Goal: Register for event/course

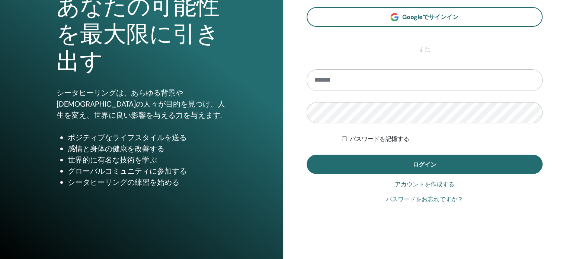
scroll to position [98, 0]
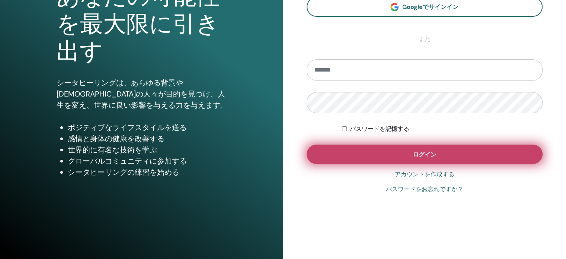
type input "**********"
click at [377, 151] on button "ログイン" at bounding box center [425, 153] width 236 height 19
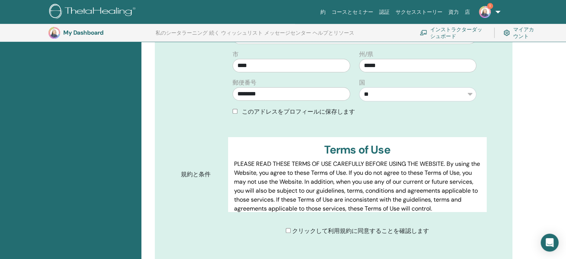
scroll to position [316, 0]
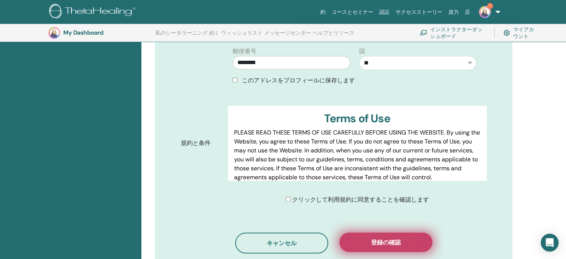
click at [394, 238] on span "登録の確認" at bounding box center [386, 242] width 30 height 8
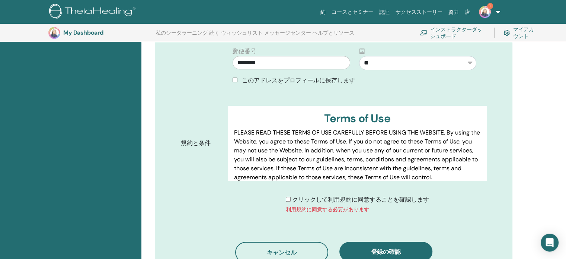
click at [290, 195] on div "クリックして利用規約に同意することを確認します 利用規約に同意する必要があります" at bounding box center [357, 204] width 143 height 18
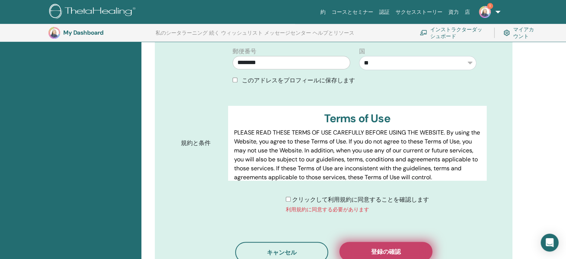
click at [372, 242] on button "登録の確認" at bounding box center [386, 251] width 93 height 19
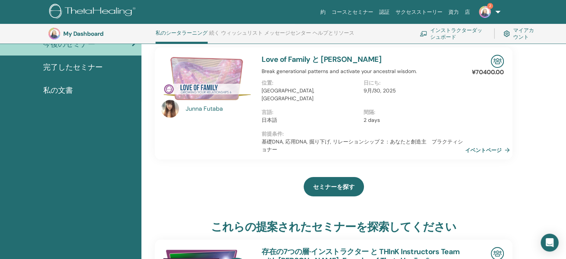
scroll to position [94, 0]
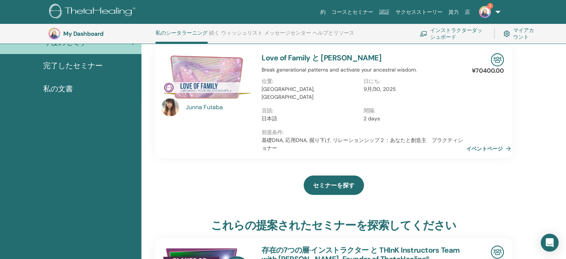
click at [488, 143] on link "イベントページ" at bounding box center [491, 148] width 48 height 11
